Goal: Information Seeking & Learning: Learn about a topic

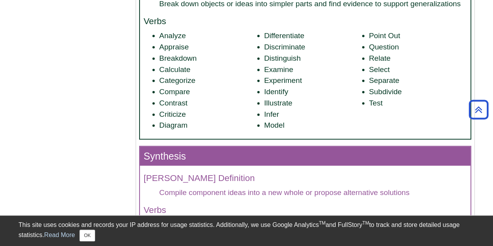
scroll to position [862, 0]
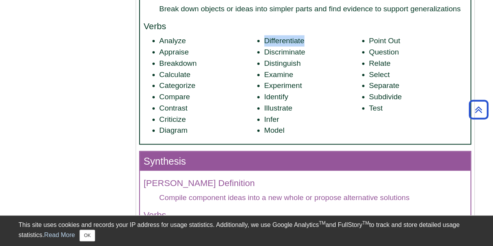
drag, startPoint x: 304, startPoint y: 39, endPoint x: 262, endPoint y: 37, distance: 42.1
click at [262, 37] on ul "Analyze Appraise Breakdown Calculate Categorize Compare Contrast Criticize Diag…" at bounding box center [305, 85] width 323 height 101
copy li "Differentiate"
click at [300, 52] on li "Discriminate" at bounding box center [312, 52] width 97 height 11
drag, startPoint x: 307, startPoint y: 39, endPoint x: 265, endPoint y: 40, distance: 42.1
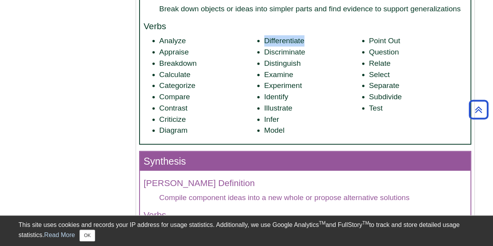
click at [265, 40] on li "Differentiate" at bounding box center [312, 40] width 97 height 11
copy li "Differentiate"
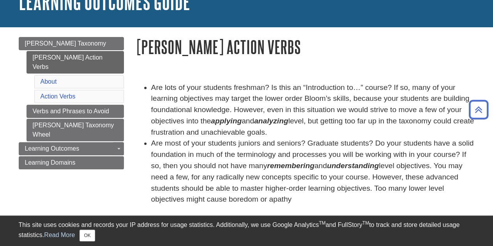
scroll to position [59, 0]
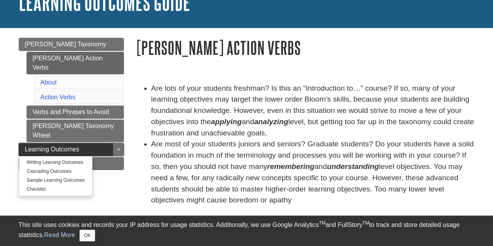
click at [86, 143] on link "Learning Outcomes" at bounding box center [71, 149] width 105 height 13
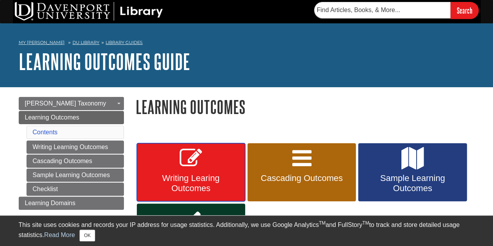
click at [185, 182] on span "Writing Learing Outcomes" at bounding box center [191, 183] width 97 height 20
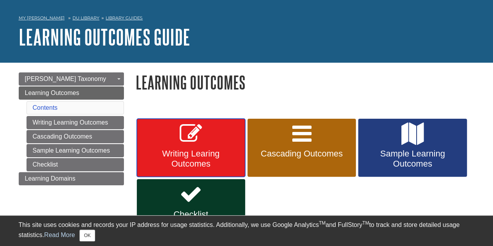
scroll to position [25, 0]
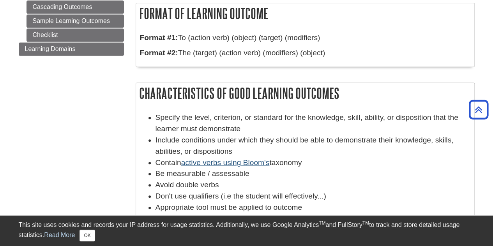
scroll to position [223, 0]
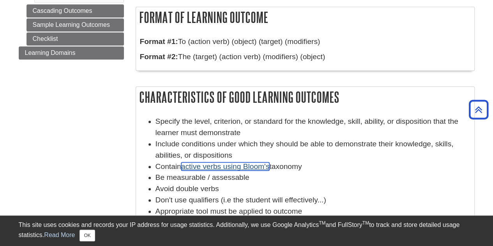
click at [206, 167] on link "active verbs using Bloom's" at bounding box center [225, 166] width 88 height 8
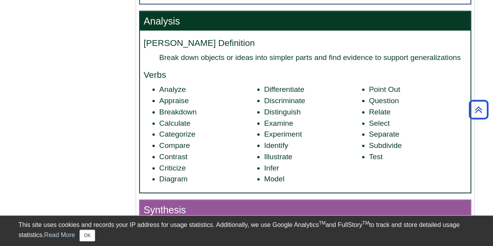
scroll to position [813, 0]
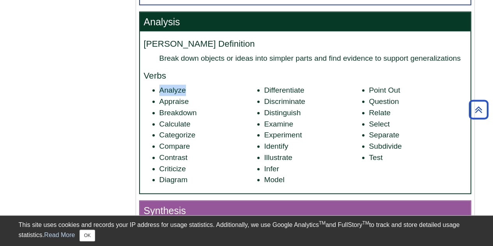
drag, startPoint x: 186, startPoint y: 87, endPoint x: 157, endPoint y: 84, distance: 29.8
click at [157, 85] on ul "Analyze Appraise Breakdown Calculate Categorize Compare Contrast Criticize Diag…" at bounding box center [305, 135] width 323 height 101
copy li "Analyze"
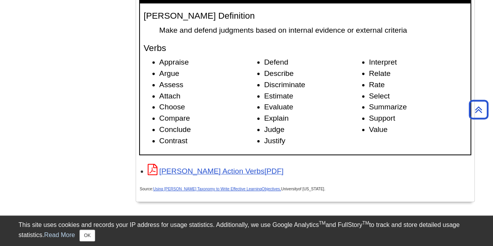
scroll to position [1219, 0]
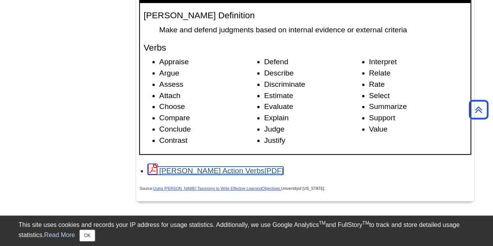
click at [185, 173] on link "[PERSON_NAME] Action Verbs" at bounding box center [216, 171] width 136 height 8
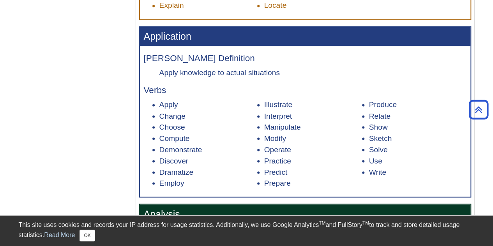
scroll to position [620, 0]
